Goal: Task Accomplishment & Management: Manage account settings

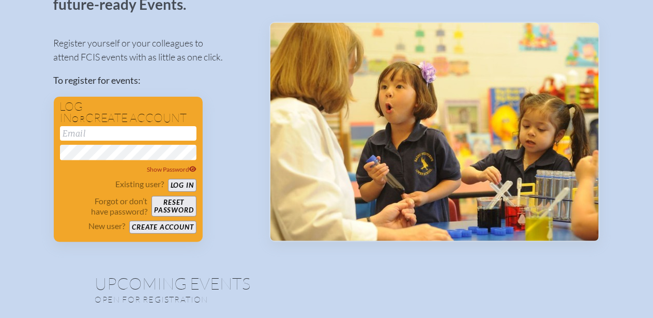
scroll to position [91, 0]
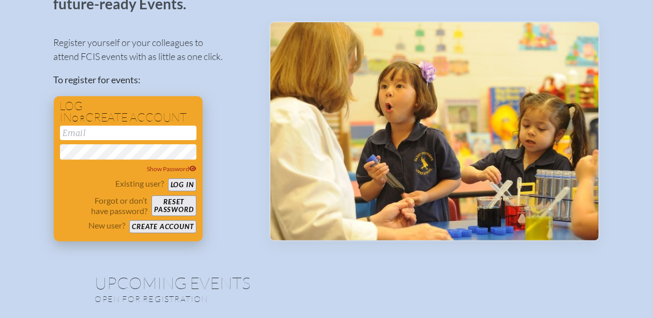
type input "[EMAIL_ADDRESS][DOMAIN_NAME]"
click at [189, 182] on button "Log in" at bounding box center [182, 184] width 28 height 13
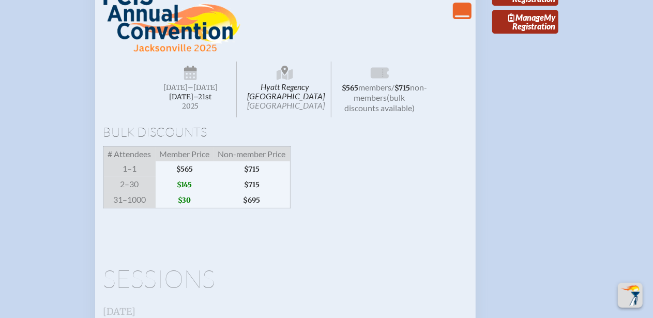
scroll to position [1931, 0]
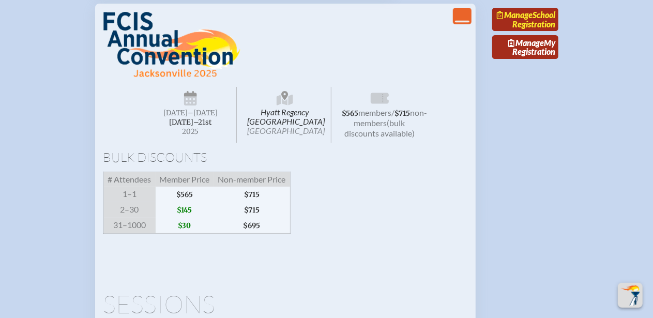
click at [529, 32] on link "Manage School Registration" at bounding box center [525, 20] width 66 height 24
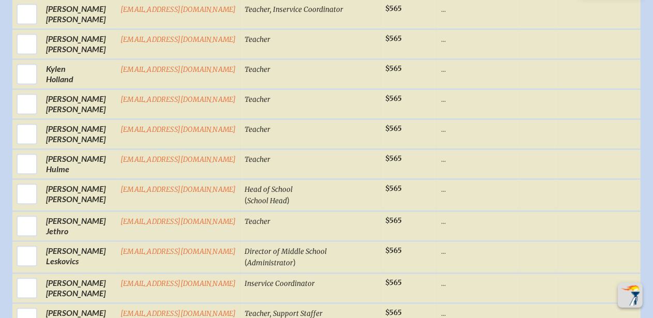
scroll to position [1059, 0]
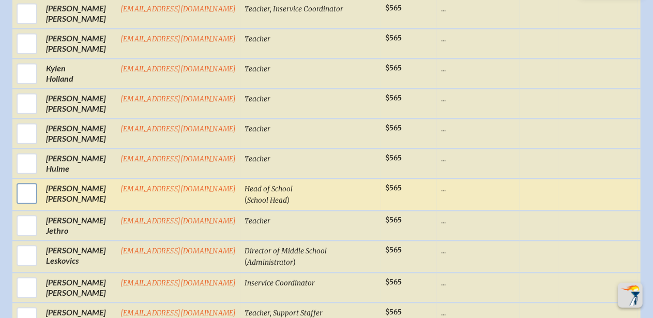
click at [23, 181] on input "checkbox" at bounding box center [27, 193] width 26 height 26
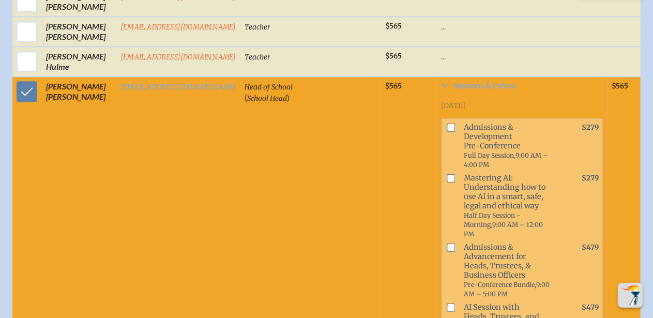
scroll to position [1145, 0]
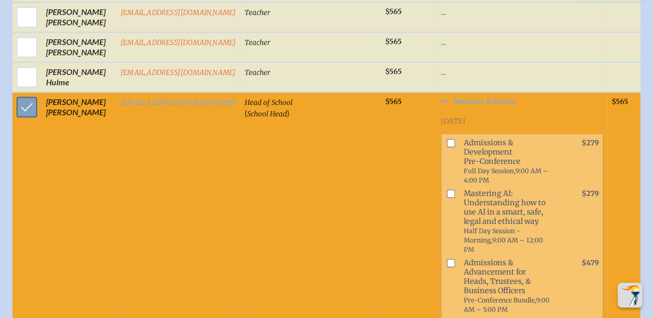
click at [27, 98] on input "checkbox" at bounding box center [27, 107] width 26 height 26
checkbox input "false"
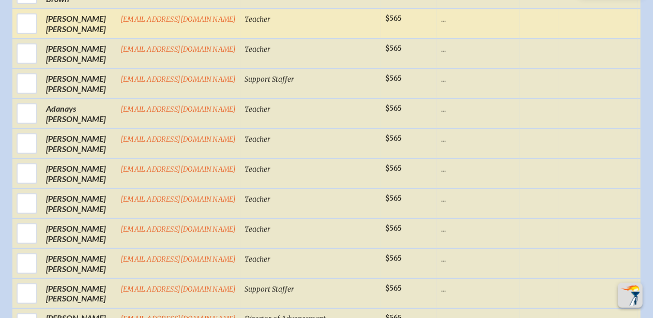
scroll to position [684, 0]
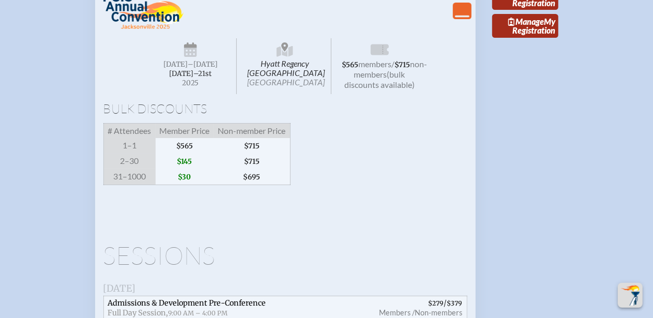
scroll to position [1936, 0]
